Goal: Information Seeking & Learning: Learn about a topic

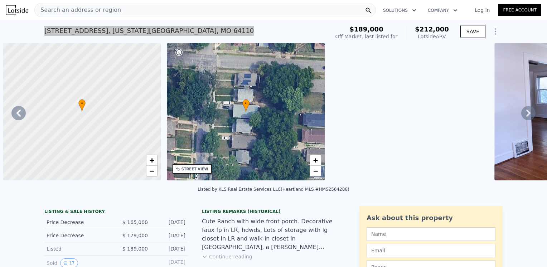
scroll to position [0, 491]
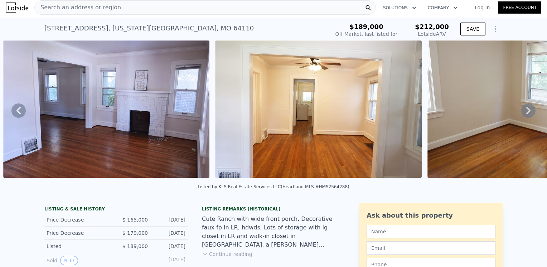
click at [145, 5] on div "Search an address or region" at bounding box center [205, 7] width 342 height 14
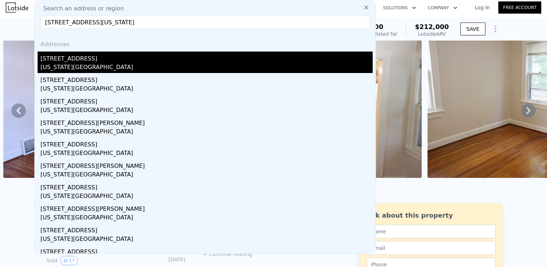
type input "[STREET_ADDRESS][US_STATE]"
click at [92, 62] on div "[STREET_ADDRESS]" at bounding box center [206, 57] width 332 height 11
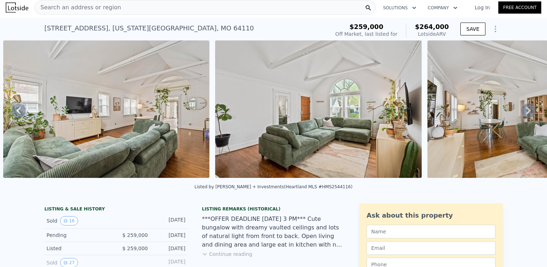
click at [526, 111] on icon at bounding box center [528, 110] width 4 height 7
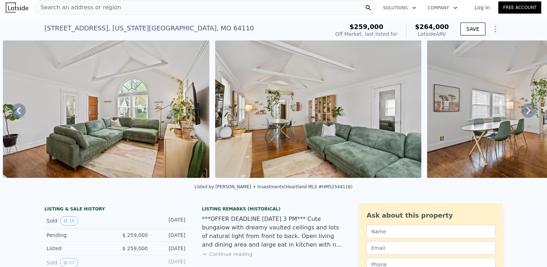
click at [140, 8] on div "Search an address or region" at bounding box center [205, 7] width 342 height 14
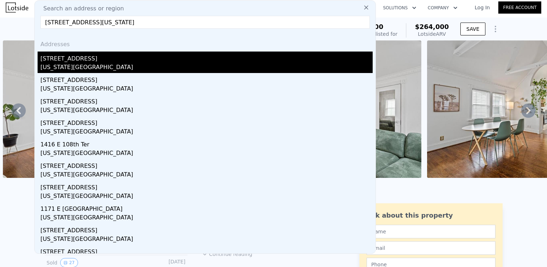
type input "[STREET_ADDRESS][US_STATE]"
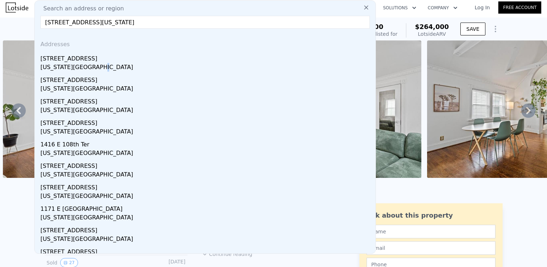
click at [93, 66] on div "[US_STATE][GEOGRAPHIC_DATA]" at bounding box center [206, 68] width 332 height 10
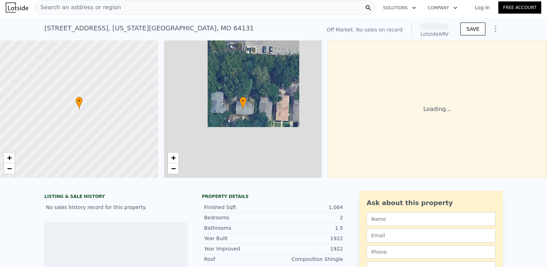
scroll to position [0, 3]
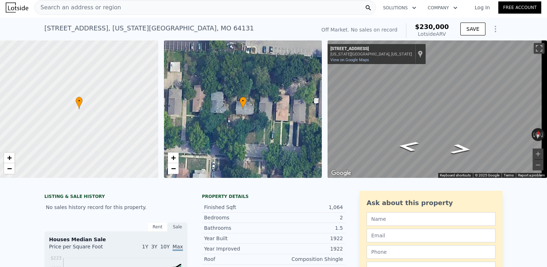
click at [67, 6] on span "Search an address or region" at bounding box center [78, 7] width 86 height 9
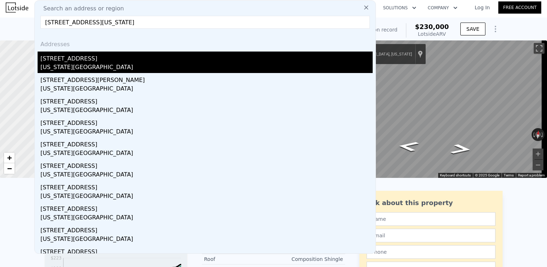
type input "[STREET_ADDRESS][US_STATE]"
click at [54, 64] on div "[US_STATE][GEOGRAPHIC_DATA]" at bounding box center [206, 68] width 332 height 10
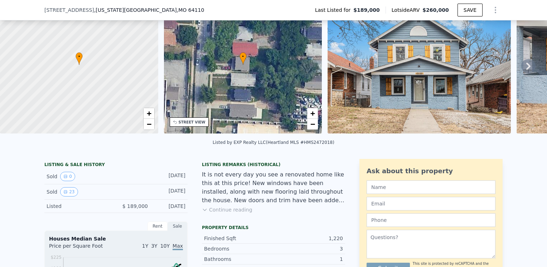
scroll to position [72, 0]
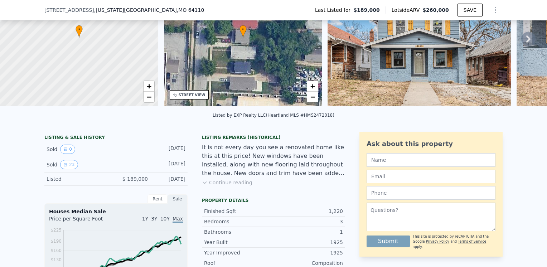
click at [236, 186] on button "Continue reading" at bounding box center [227, 182] width 50 height 7
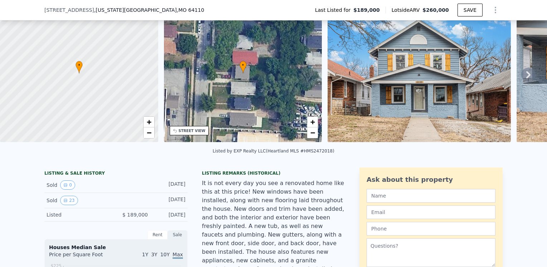
scroll to position [3, 0]
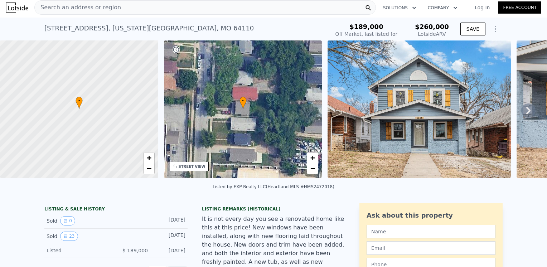
click at [482, 128] on img at bounding box center [419, 108] width 183 height 137
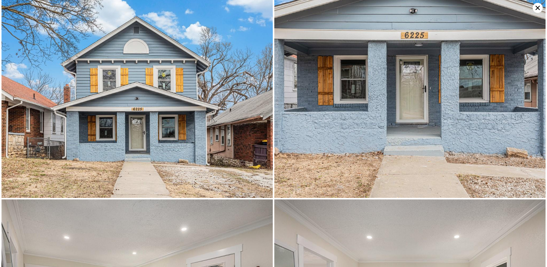
scroll to position [0, 0]
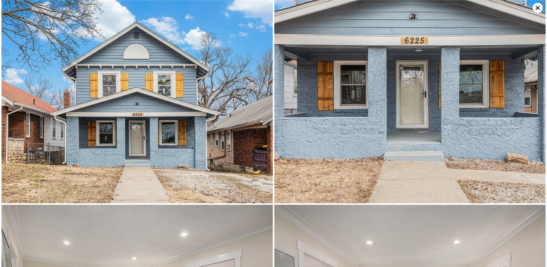
click at [535, 8] on icon at bounding box center [538, 8] width 10 height 10
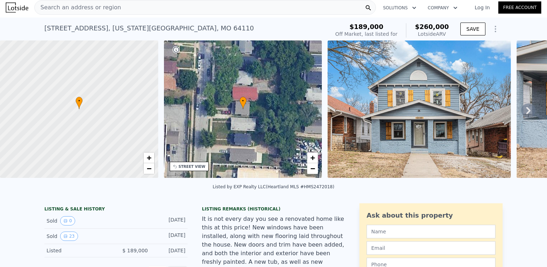
click at [76, 5] on span "Search an address or region" at bounding box center [78, 7] width 86 height 9
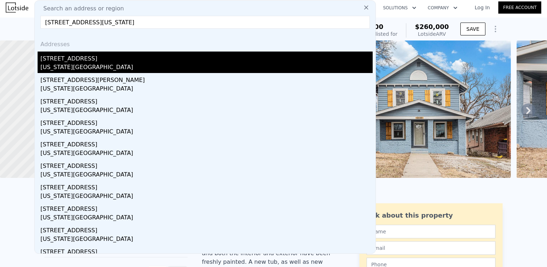
type input "[STREET_ADDRESS][US_STATE]"
click at [79, 61] on div "[STREET_ADDRESS]" at bounding box center [206, 57] width 332 height 11
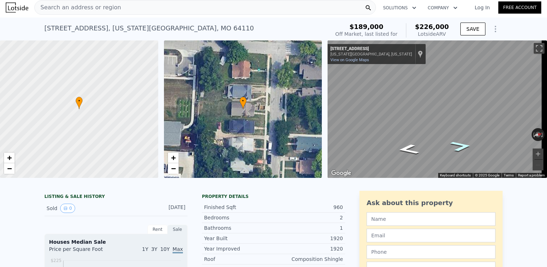
click at [455, 144] on icon "Go North, Forest Ave" at bounding box center [461, 146] width 40 height 15
click at [410, 146] on icon "Go South, Forest Ave" at bounding box center [408, 149] width 40 height 15
click at [65, 8] on span "Search an address or region" at bounding box center [78, 7] width 86 height 9
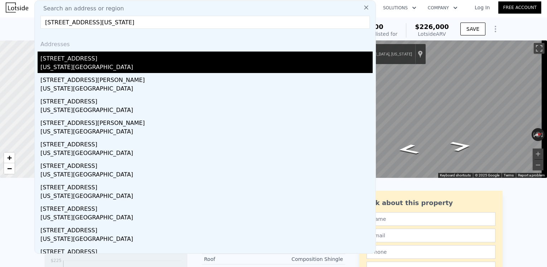
type input "[STREET_ADDRESS][US_STATE]"
click at [53, 66] on div "[US_STATE][GEOGRAPHIC_DATA]" at bounding box center [206, 68] width 332 height 10
type input "1465"
type input "4435"
checkbox input "true"
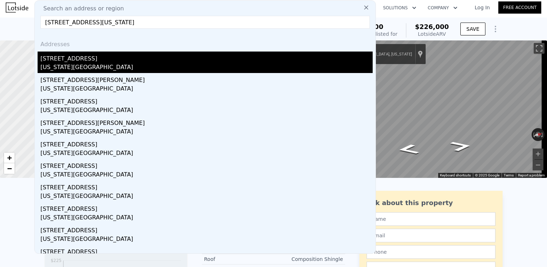
type input "$ 258,000"
type input "$ 9,385"
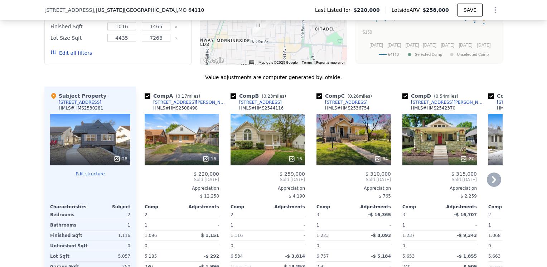
scroll to position [680, 0]
